Goal: Task Accomplishment & Management: Complete application form

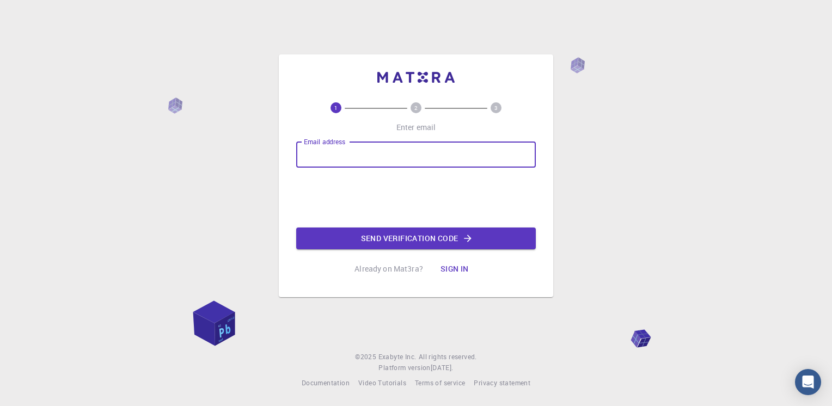
click at [438, 158] on input "Email address" at bounding box center [416, 155] width 240 height 26
type input "[EMAIL_ADDRESS][DOMAIN_NAME]"
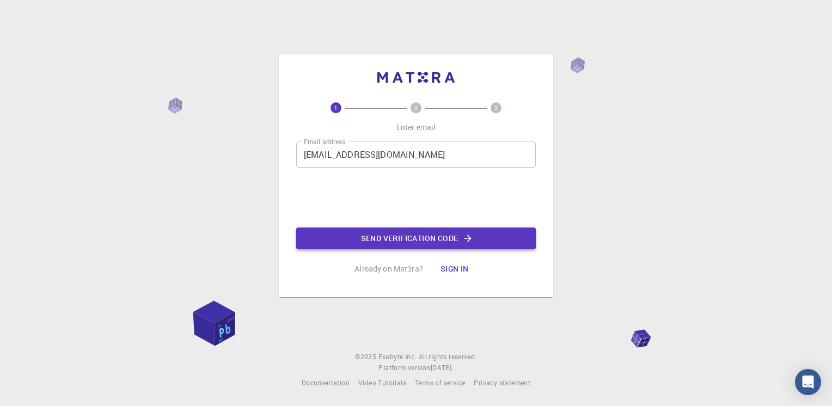
click at [364, 240] on button "Send verification code" at bounding box center [416, 239] width 240 height 22
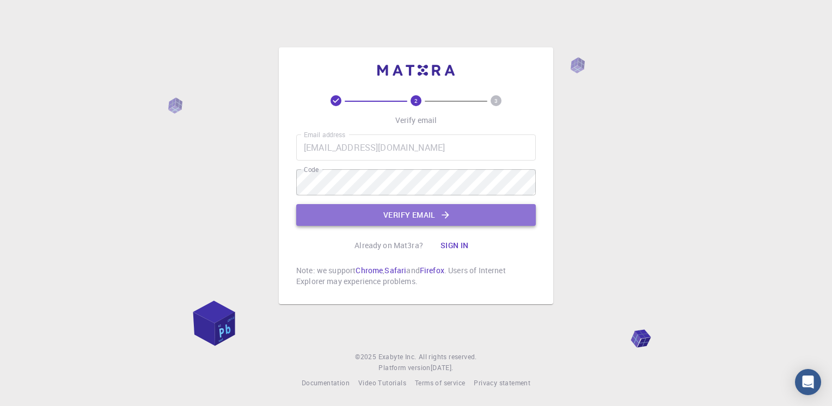
click at [414, 215] on button "Verify email" at bounding box center [416, 215] width 240 height 22
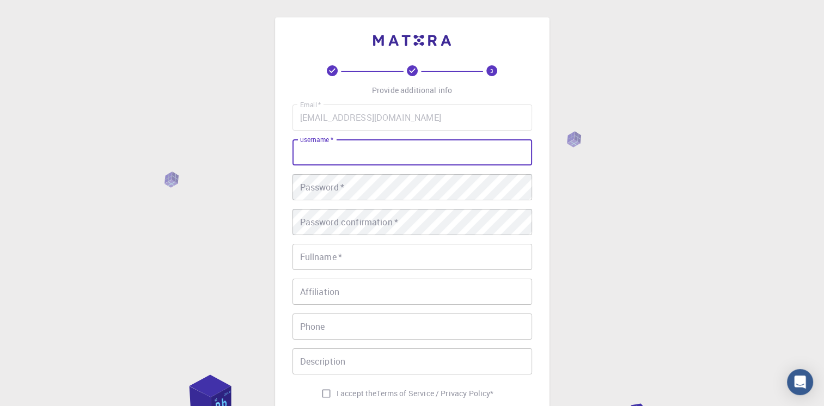
click at [445, 151] on input "username   *" at bounding box center [412, 152] width 240 height 26
type input "[PERSON_NAME]"
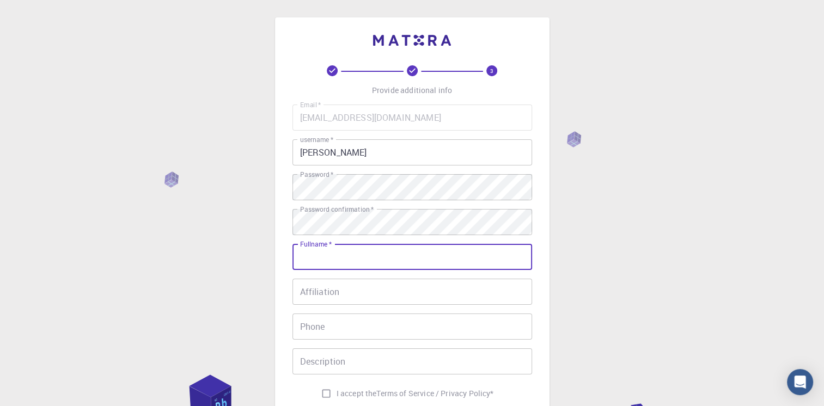
click at [425, 258] on input "Fullname   *" at bounding box center [412, 257] width 240 height 26
type input "Aya Alrahman [PERSON_NAME] [PERSON_NAME]"
type input "[PHONE_NUMBER]"
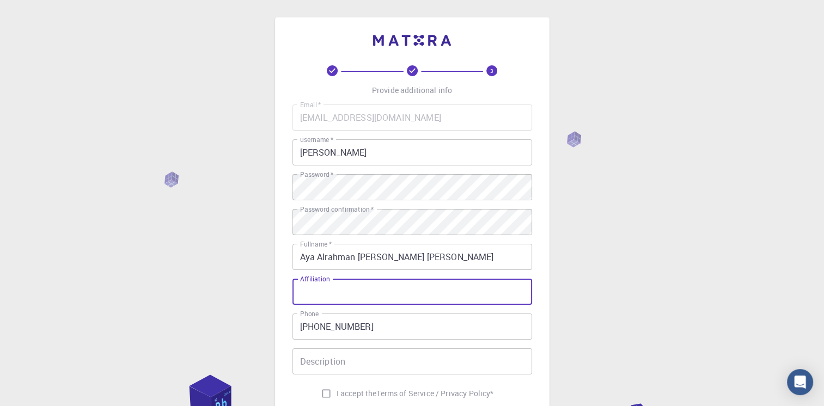
click at [410, 298] on input "Affiliation" at bounding box center [412, 292] width 240 height 26
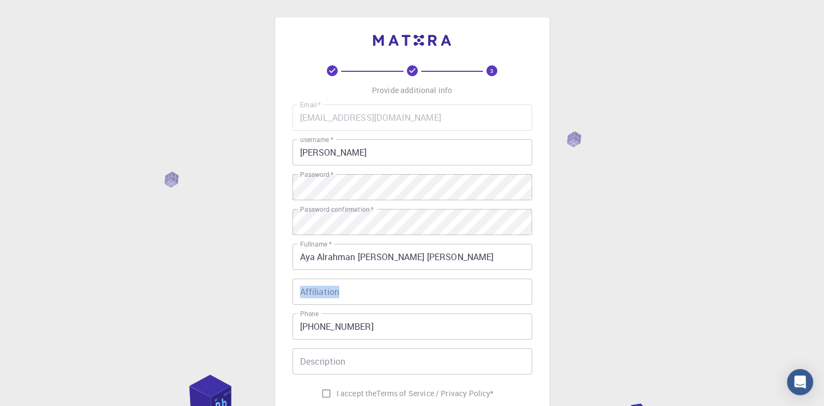
drag, startPoint x: 302, startPoint y: 277, endPoint x: 335, endPoint y: 292, distance: 37.0
click at [335, 292] on div "Affiliation Affiliation" at bounding box center [412, 292] width 240 height 26
copy label "Affiliation"
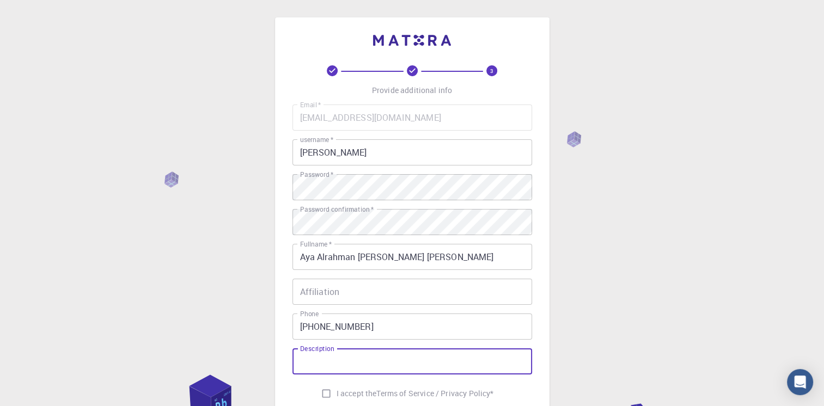
click at [342, 358] on input "Description" at bounding box center [412, 362] width 240 height 26
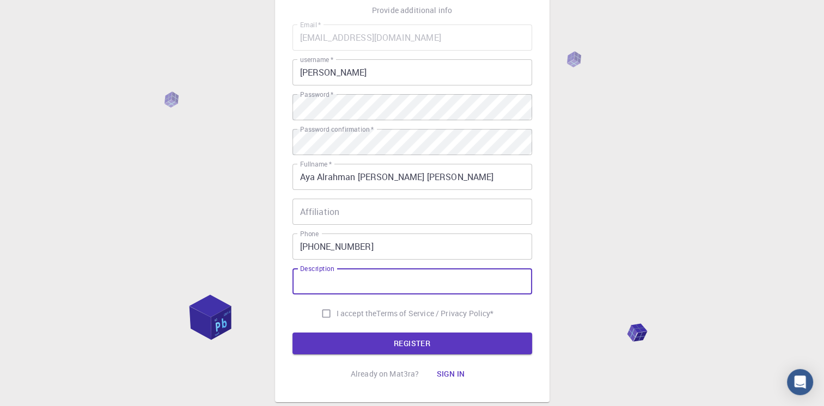
scroll to position [80, 0]
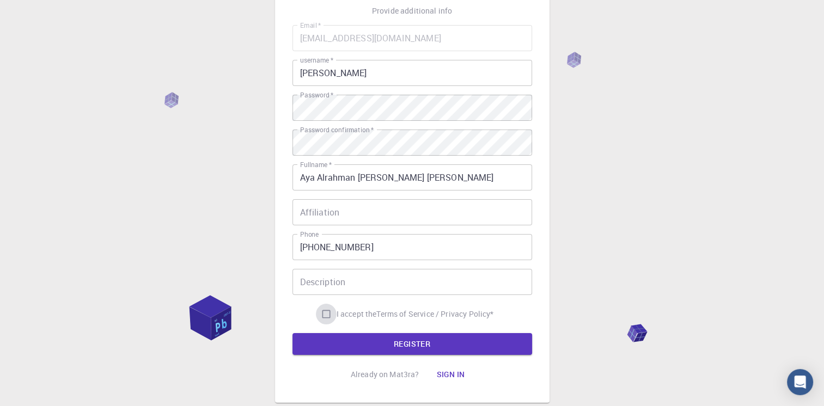
click at [322, 319] on input "I accept the Terms of Service / Privacy Policy *" at bounding box center [326, 314] width 21 height 21
checkbox input "true"
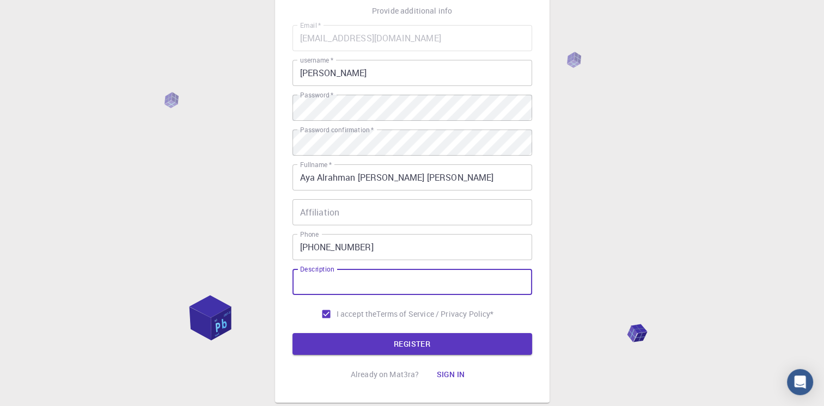
drag, startPoint x: 347, startPoint y: 284, endPoint x: 311, endPoint y: 271, distance: 38.8
click at [311, 271] on div "Description Description" at bounding box center [412, 282] width 240 height 26
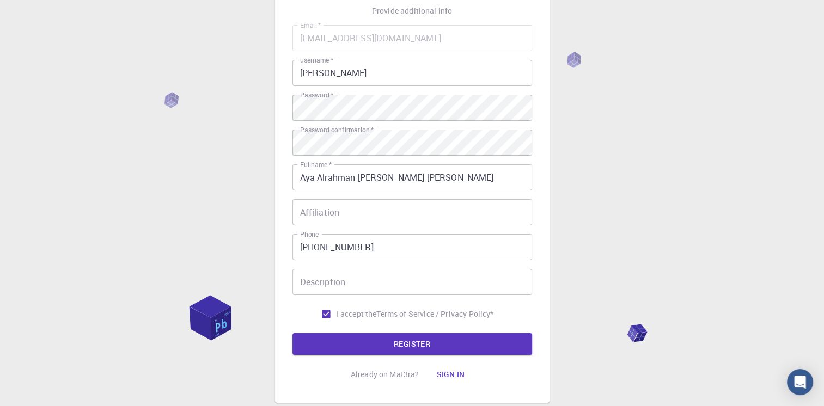
click at [311, 271] on div "Description Description" at bounding box center [412, 282] width 240 height 26
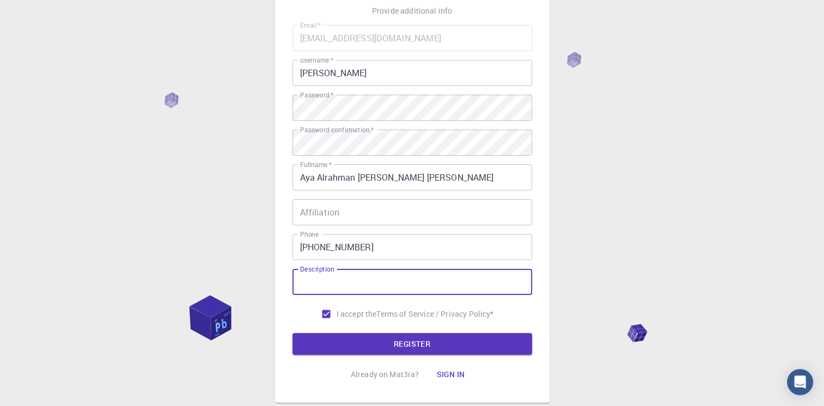
drag, startPoint x: 296, startPoint y: 282, endPoint x: 325, endPoint y: 276, distance: 29.1
click at [325, 276] on input "Description" at bounding box center [412, 282] width 240 height 26
click at [312, 279] on input "Description" at bounding box center [412, 282] width 240 height 26
click at [361, 282] on input "Description" at bounding box center [412, 282] width 240 height 26
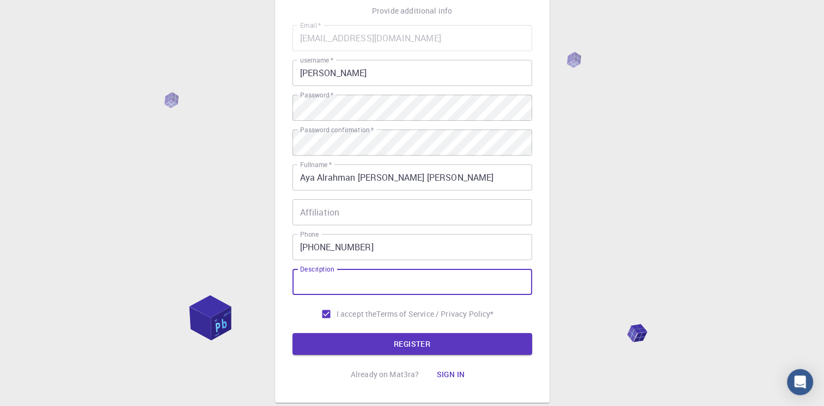
click at [383, 212] on input "Affiliation" at bounding box center [412, 212] width 240 height 26
drag, startPoint x: 346, startPoint y: 282, endPoint x: 308, endPoint y: 277, distance: 38.4
click at [308, 277] on input "Description" at bounding box center [412, 282] width 240 height 26
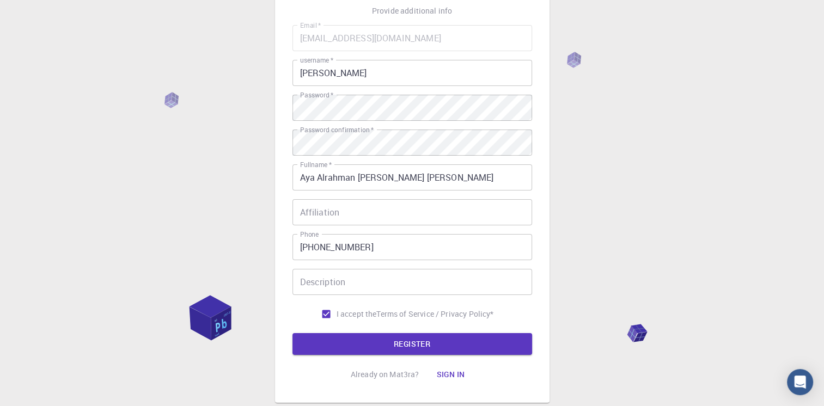
click at [262, 276] on div "3 Provide additional info Email   * [EMAIL_ADDRESS][DOMAIN_NAME] Email   * user…" at bounding box center [412, 197] width 824 height 554
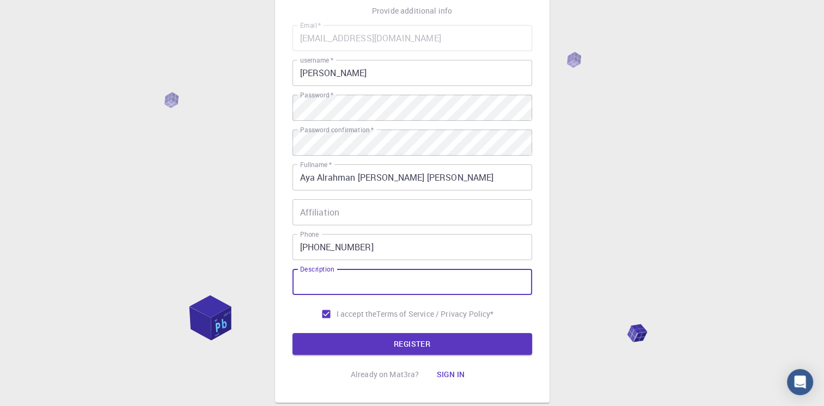
drag, startPoint x: 301, startPoint y: 281, endPoint x: 299, endPoint y: 268, distance: 13.2
click at [299, 268] on div "Email   * [EMAIL_ADDRESS][DOMAIN_NAME] Email   * username   * [PERSON_NAME] use…" at bounding box center [412, 175] width 240 height 300
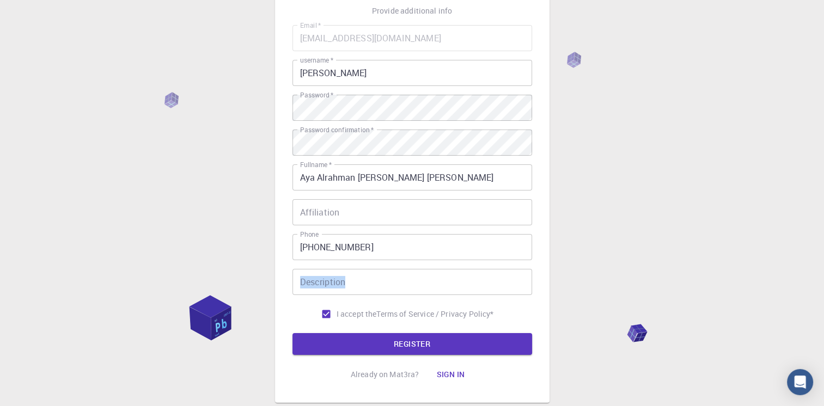
drag, startPoint x: 299, startPoint y: 268, endPoint x: 328, endPoint y: 278, distance: 30.5
click at [328, 278] on div "Email   * [EMAIL_ADDRESS][DOMAIN_NAME] Email   * username   * [PERSON_NAME] use…" at bounding box center [412, 175] width 240 height 300
copy label "Description"
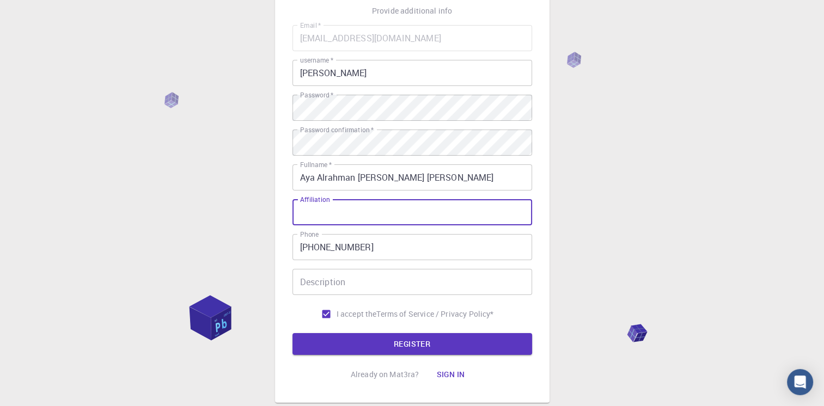
click at [344, 219] on input "Affiliation" at bounding box center [412, 212] width 240 height 26
paste input "Faculty of Computers and Information, [GEOGRAPHIC_DATA]"
type input "Faculty of Computers and Information, [GEOGRAPHIC_DATA]"
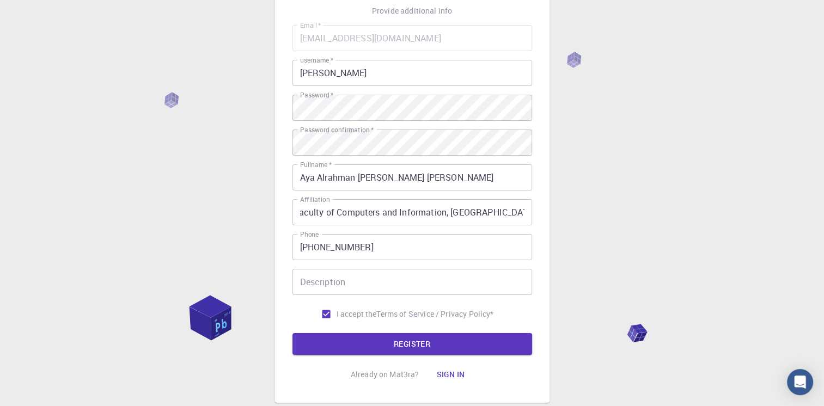
scroll to position [0, 0]
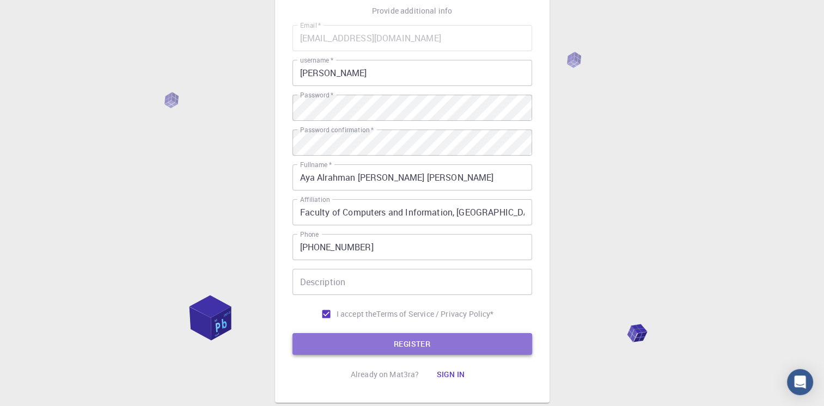
click at [489, 348] on button "REGISTER" at bounding box center [412, 344] width 240 height 22
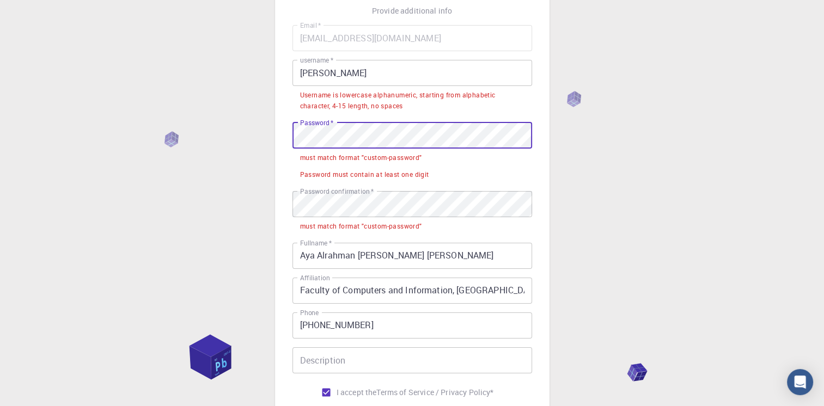
click at [300, 124] on div "Password   * Password   *" at bounding box center [412, 136] width 240 height 26
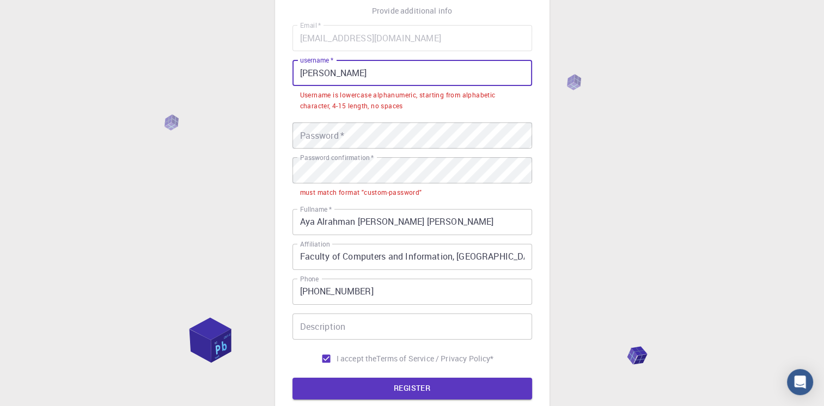
click at [318, 70] on input "[PERSON_NAME]" at bounding box center [412, 73] width 240 height 26
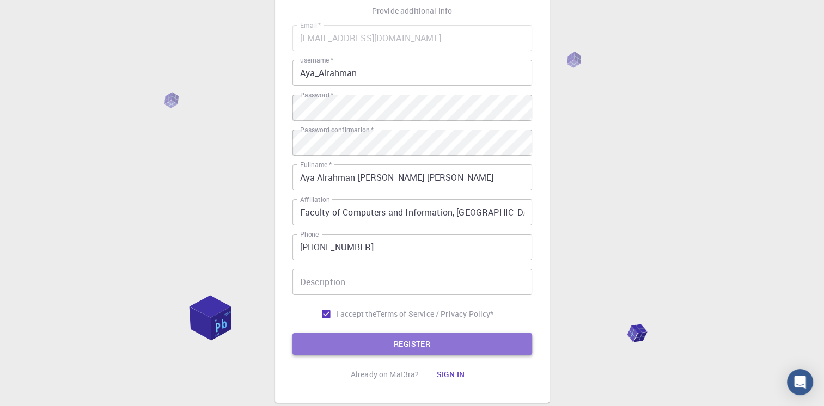
click at [388, 338] on button "REGISTER" at bounding box center [412, 344] width 240 height 22
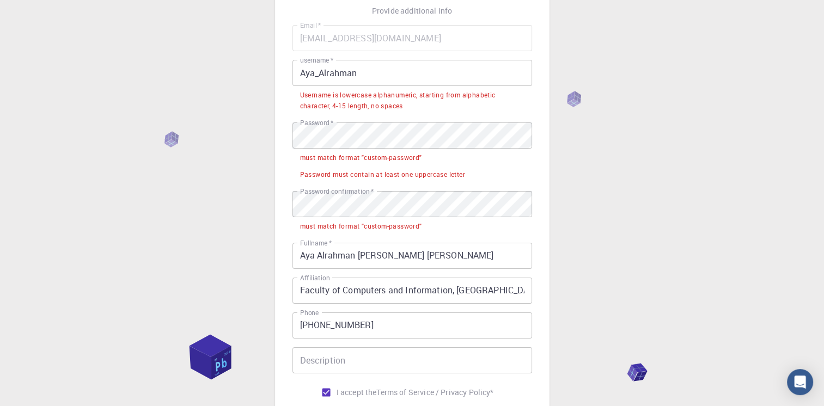
click at [325, 72] on input "Aya_Alrahman" at bounding box center [412, 73] width 240 height 26
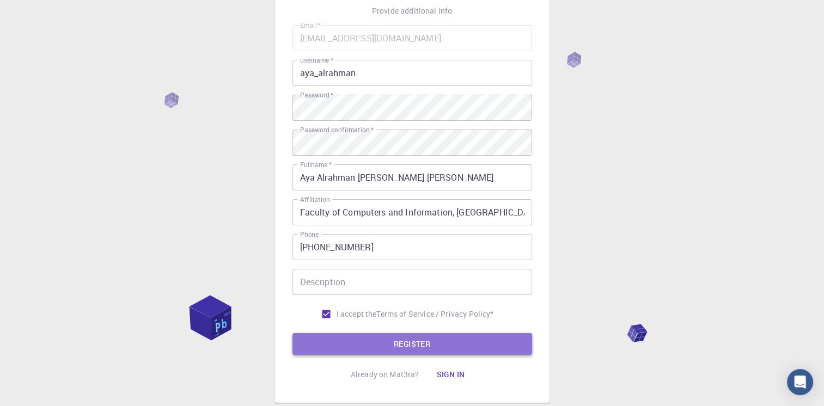
click at [450, 352] on button "REGISTER" at bounding box center [412, 344] width 240 height 22
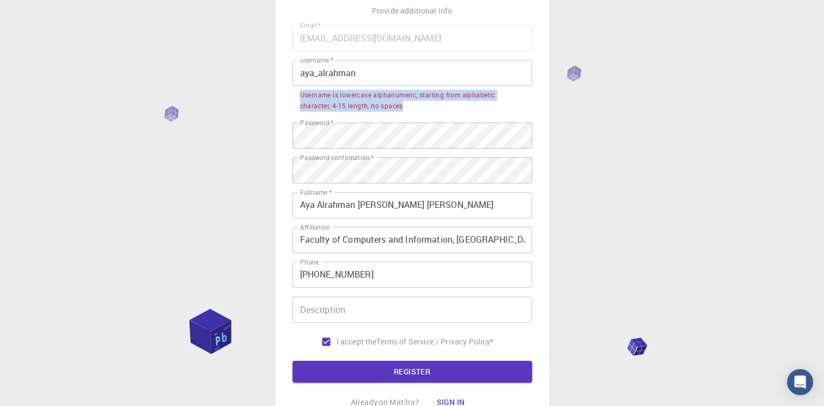
drag, startPoint x: 302, startPoint y: 89, endPoint x: 427, endPoint y: 106, distance: 126.9
click at [427, 106] on div "Username is lowercase alphanumeric, starting from alphabetic character, 4-15 le…" at bounding box center [412, 101] width 224 height 22
copy div "Username is lowercase alphanumeric, starting from alphabetic character, 4-15 le…"
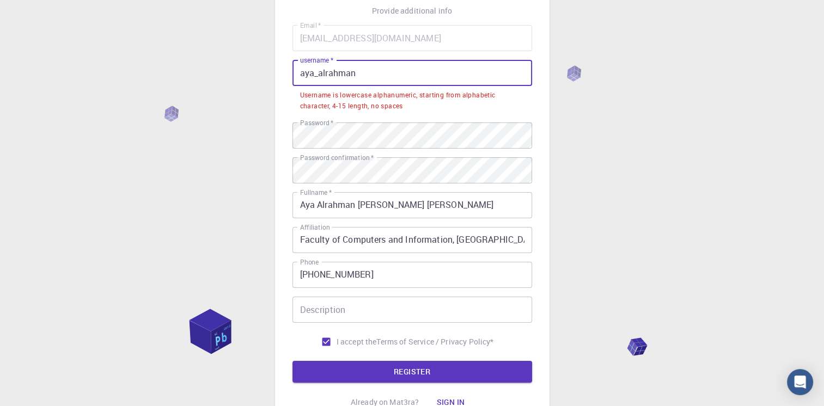
click at [317, 73] on input "aya_alrahman" at bounding box center [412, 73] width 240 height 26
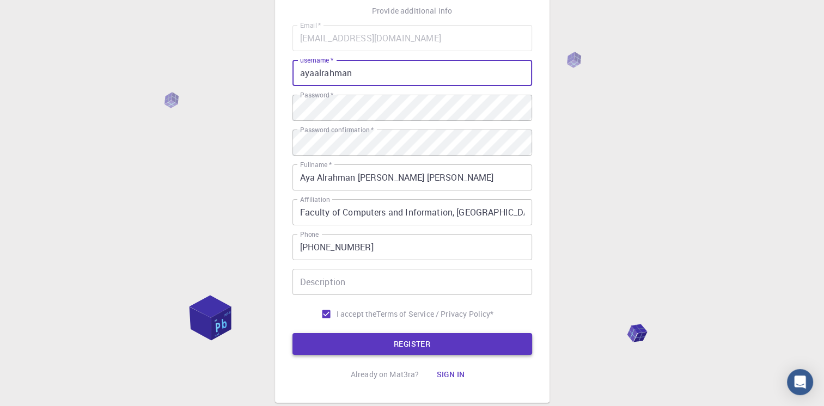
type input "ayaalrahman"
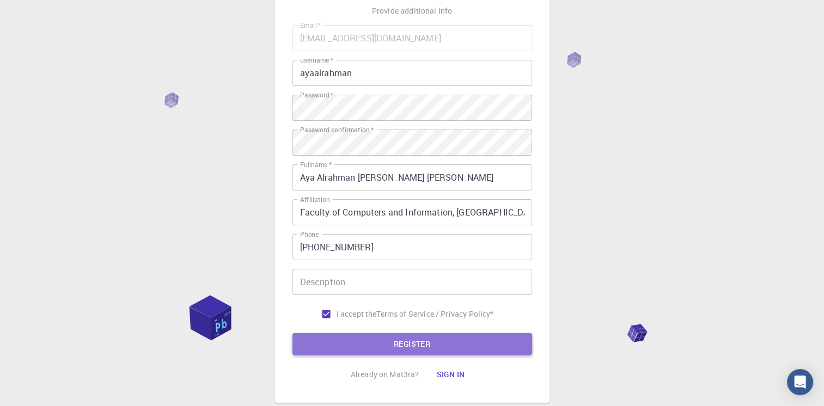
click at [360, 342] on button "REGISTER" at bounding box center [412, 344] width 240 height 22
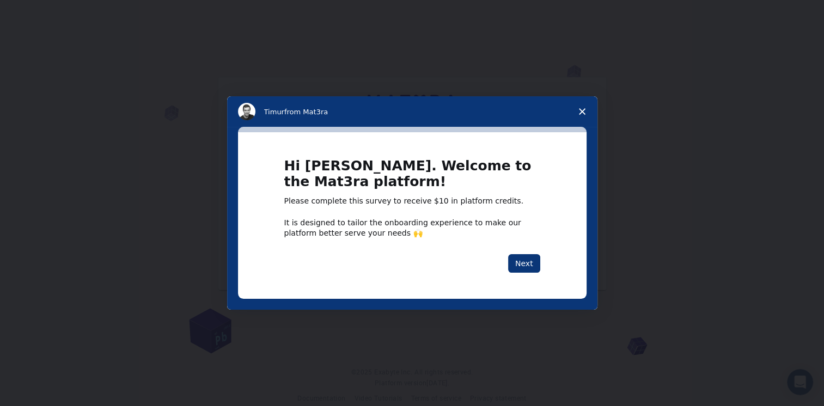
click at [420, 354] on div "Intercom messenger" at bounding box center [412, 203] width 824 height 406
click at [515, 262] on button "Next" at bounding box center [524, 263] width 32 height 19
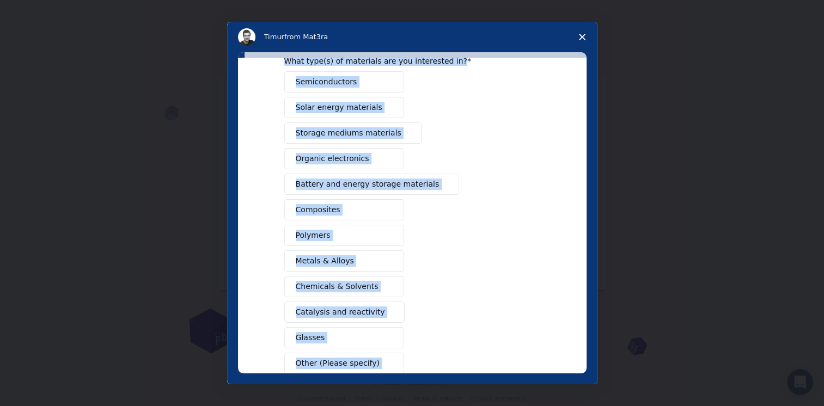
scroll to position [116, 0]
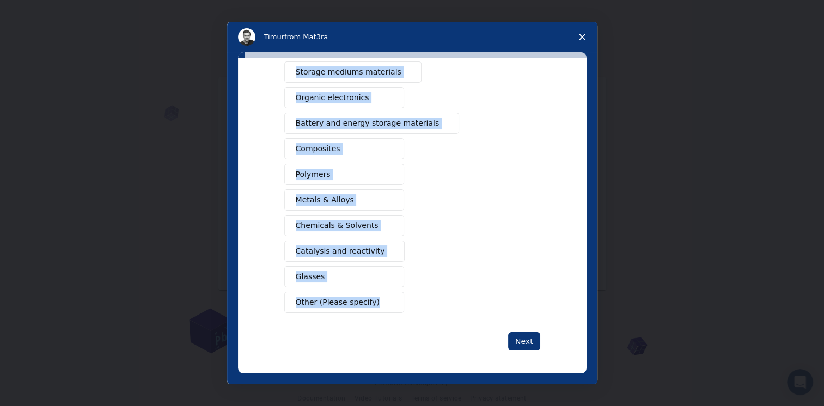
drag, startPoint x: 281, startPoint y: 114, endPoint x: 378, endPoint y: 302, distance: 211.4
click at [378, 302] on div "What type(s) of materials are you interested in? Semiconductors Solar energy ma…" at bounding box center [412, 154] width 256 height 318
copy div "What type(s) of materials are you interested in? Semiconductors Solar energy ma…"
